Goal: Transaction & Acquisition: Book appointment/travel/reservation

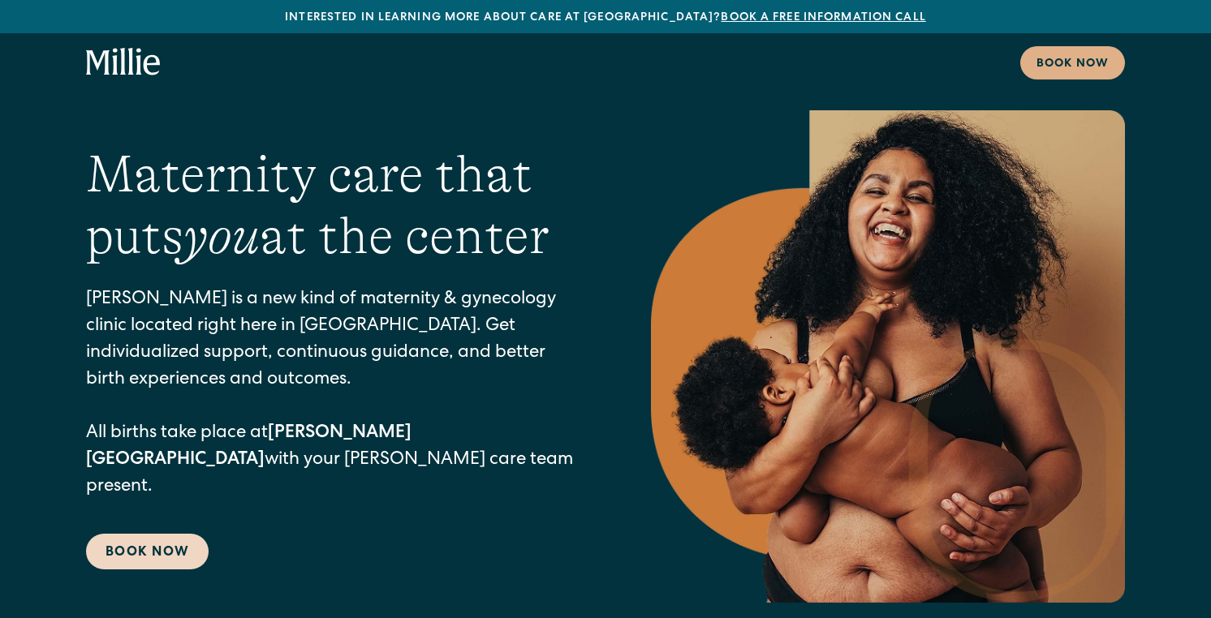
click at [179, 538] on link "Book Now" at bounding box center [147, 552] width 123 height 36
click at [179, 534] on link "Book Now" at bounding box center [147, 552] width 123 height 36
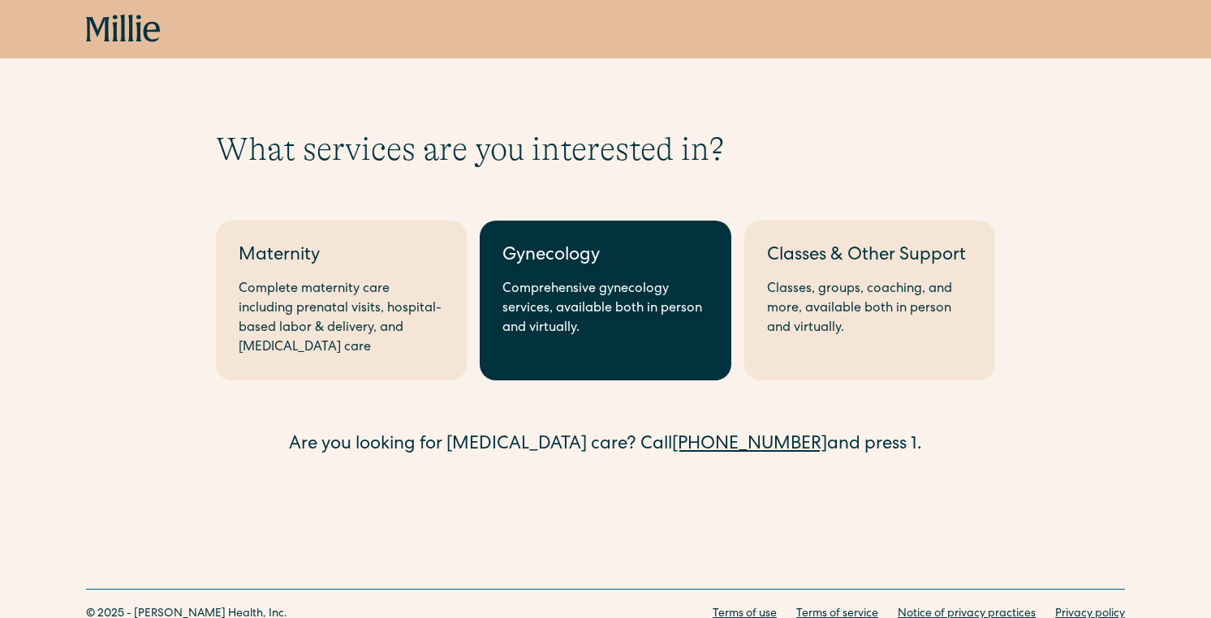
click at [626, 331] on div "Comprehensive gynecology services, available both in person and virtually." at bounding box center [604, 309] width 205 height 58
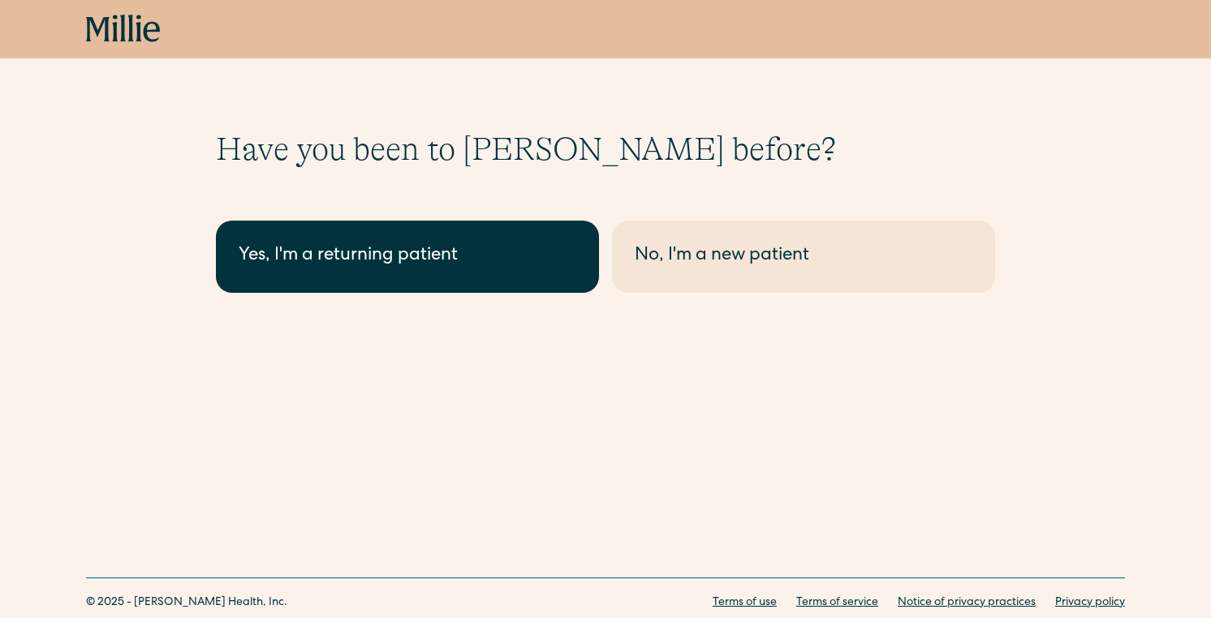
click at [539, 273] on link "Yes, I'm a returning patient" at bounding box center [407, 257] width 383 height 72
click at [467, 287] on link "Yes, I'm a returning patient" at bounding box center [407, 257] width 383 height 72
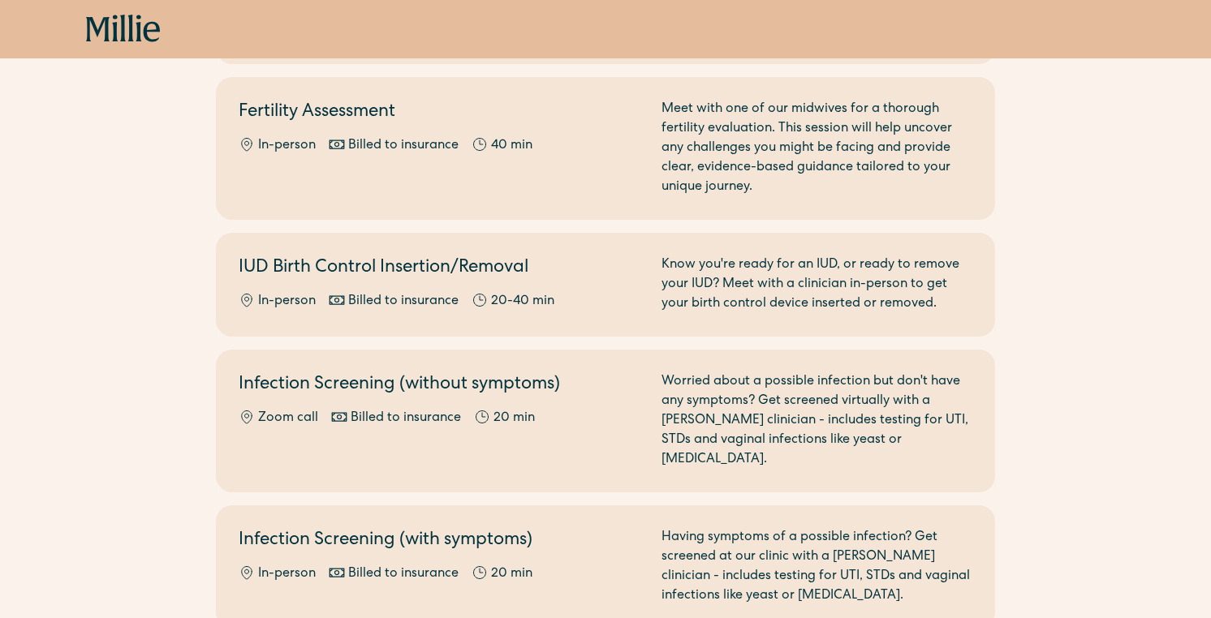
scroll to position [701, 0]
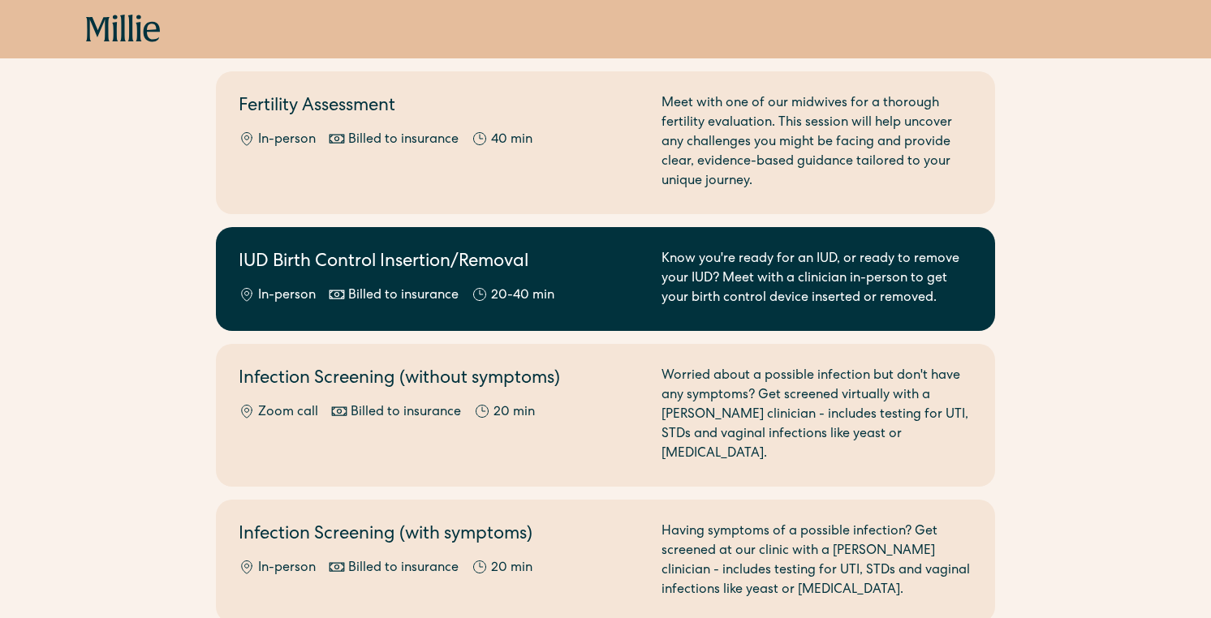
click at [635, 256] on h2 "IUD Birth Control Insertion/Removal" at bounding box center [440, 263] width 403 height 27
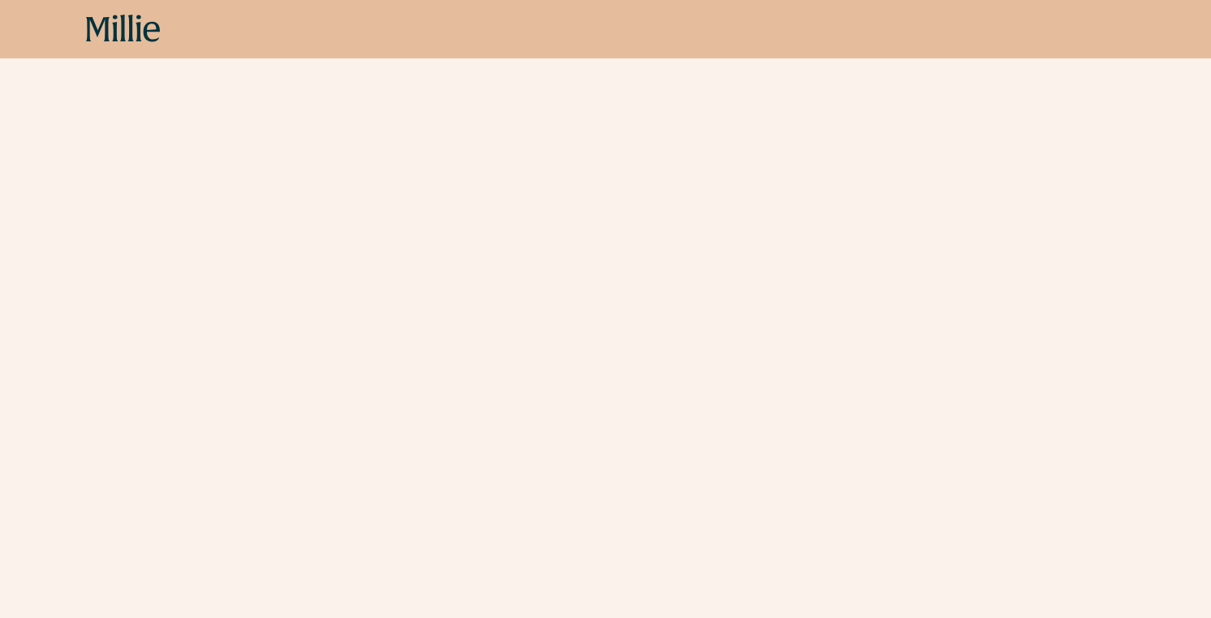
scroll to position [292, 0]
